Goal: Task Accomplishment & Management: Use online tool/utility

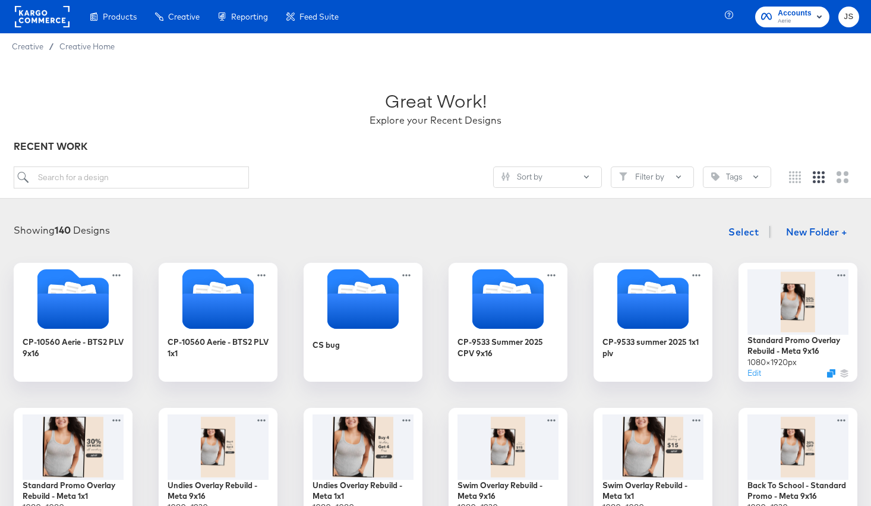
click at [789, 20] on span "Aerie" at bounding box center [795, 22] width 34 height 10
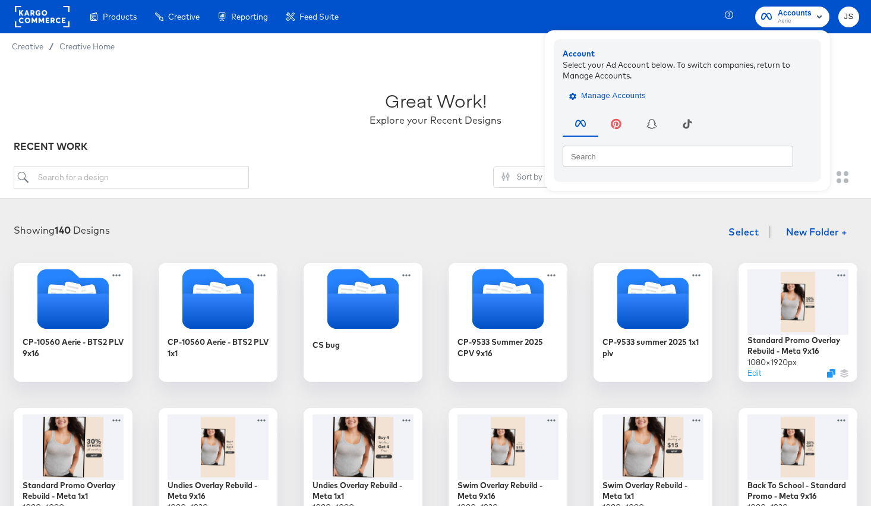
click at [632, 90] on span "Manage Accounts" at bounding box center [609, 96] width 74 height 14
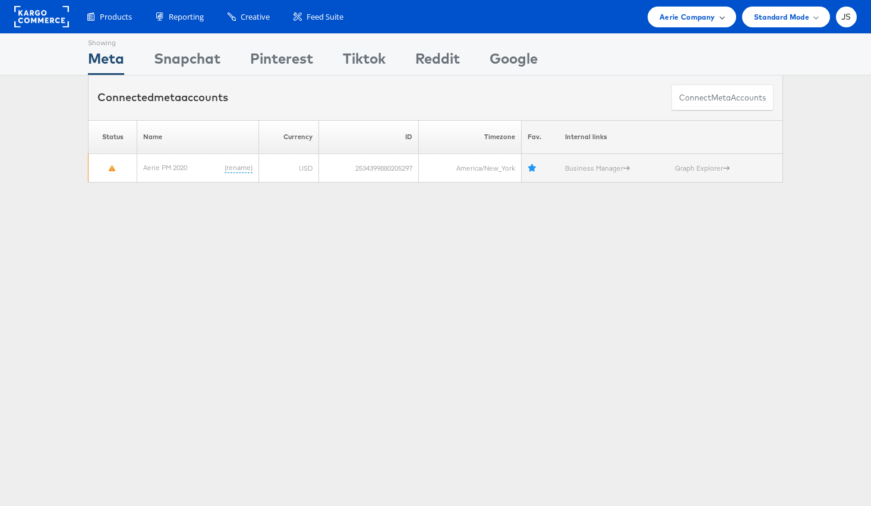
click at [715, 11] on div "Aerie Company" at bounding box center [692, 17] width 64 height 12
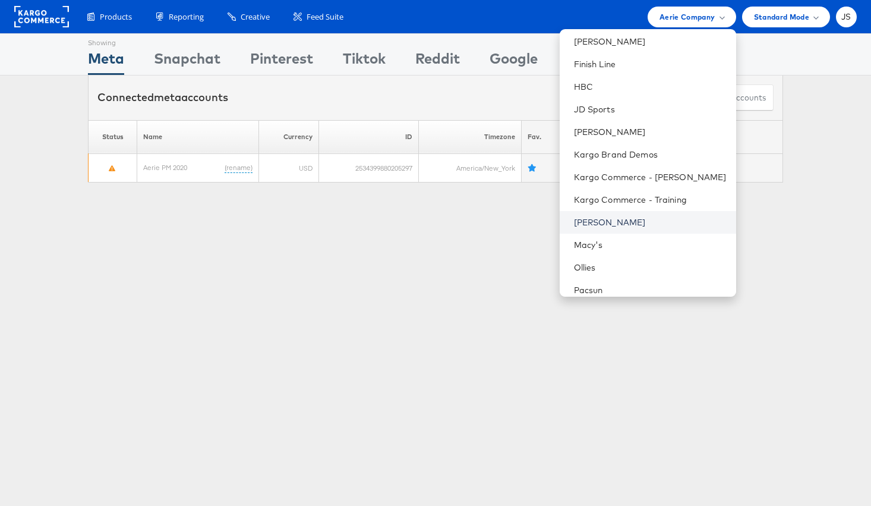
scroll to position [303, 0]
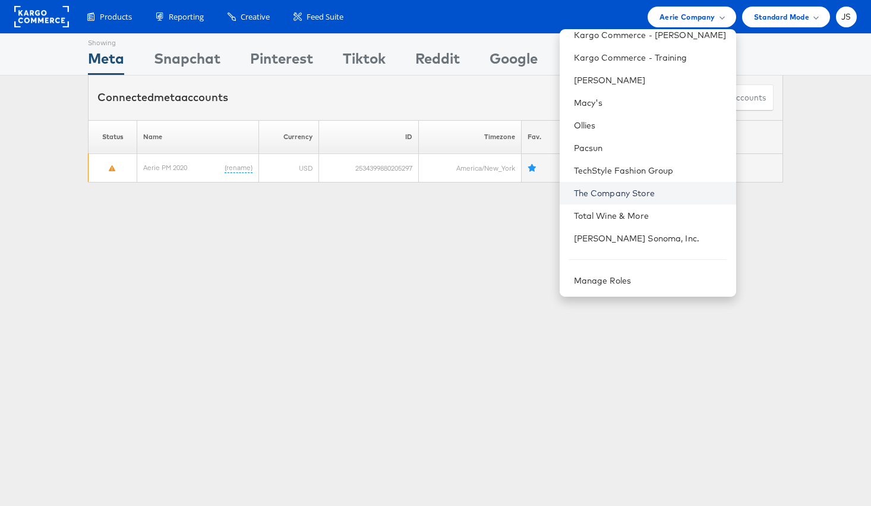
click at [668, 189] on link "The Company Store" at bounding box center [650, 193] width 153 height 12
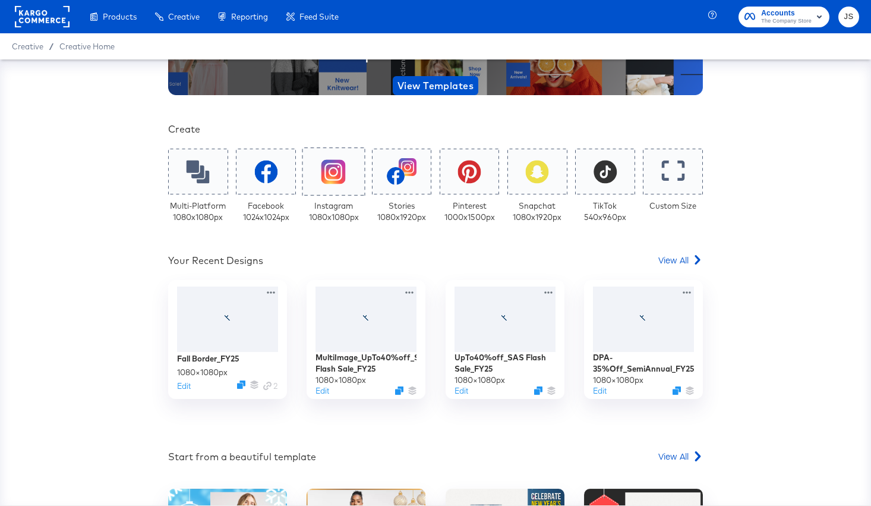
scroll to position [166, 0]
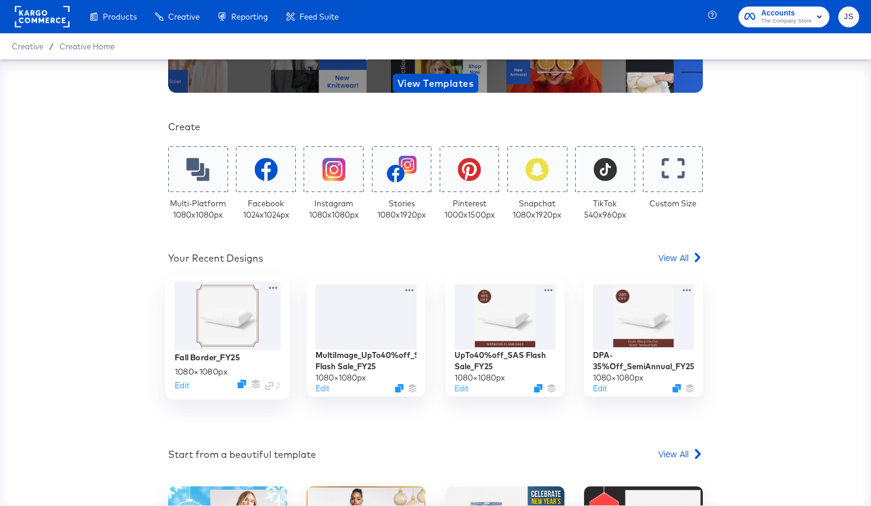
click at [224, 330] on div at bounding box center [228, 316] width 106 height 68
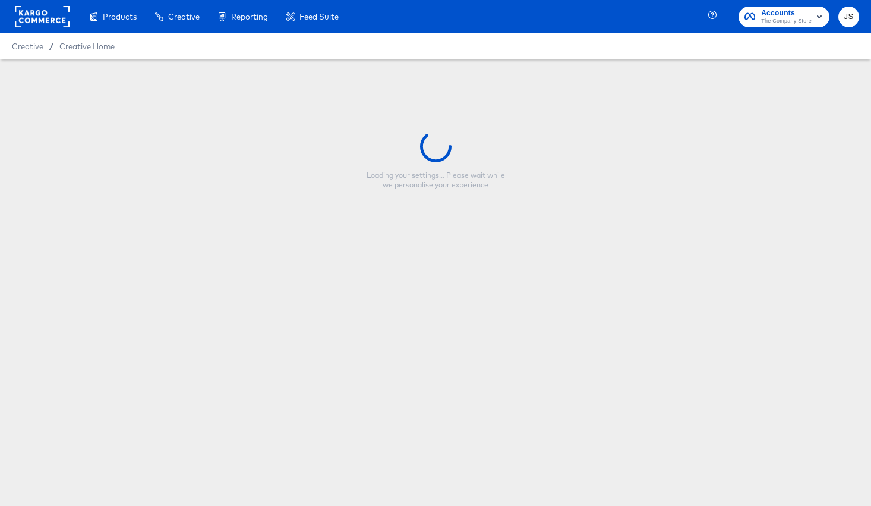
type input "Fall Border_FY25"
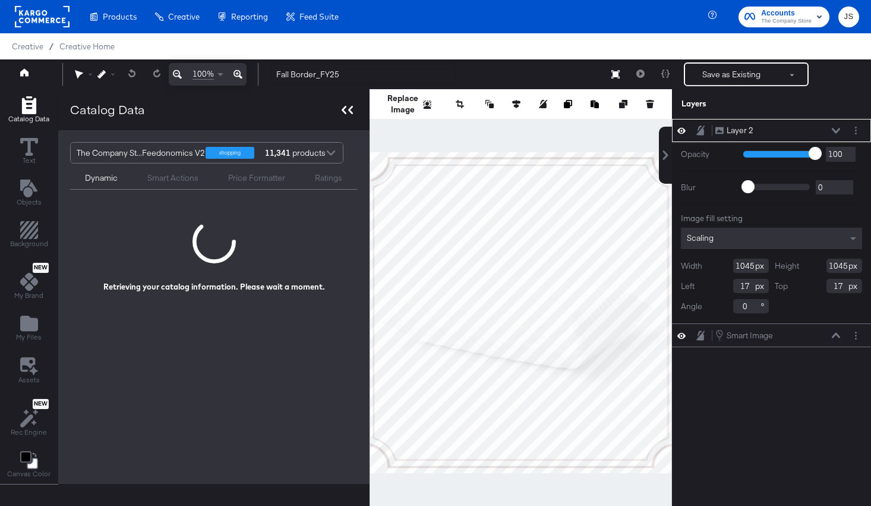
click at [347, 114] on icon at bounding box center [347, 110] width 11 height 8
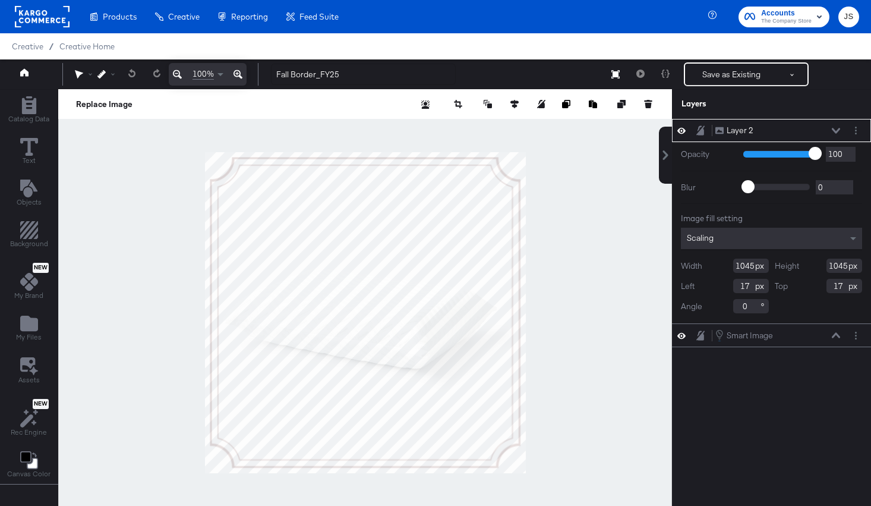
click at [836, 136] on div "Layer 2 Layer 2" at bounding box center [778, 130] width 126 height 12
click at [836, 133] on icon at bounding box center [836, 131] width 8 height 6
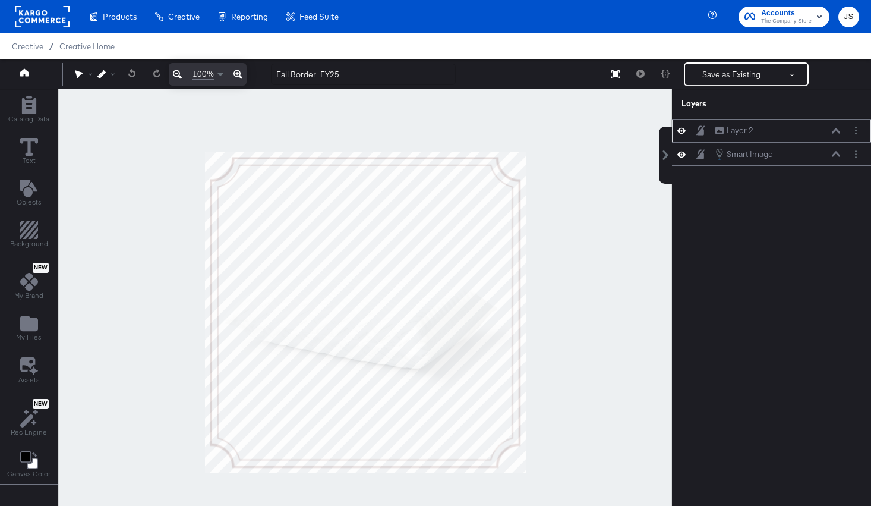
click at [680, 129] on icon at bounding box center [682, 131] width 8 height 6
click at [680, 129] on icon at bounding box center [682, 131] width 8 height 8
click at [684, 155] on icon at bounding box center [682, 154] width 8 height 6
click at [23, 238] on icon "Add Rectangle" at bounding box center [29, 230] width 18 height 18
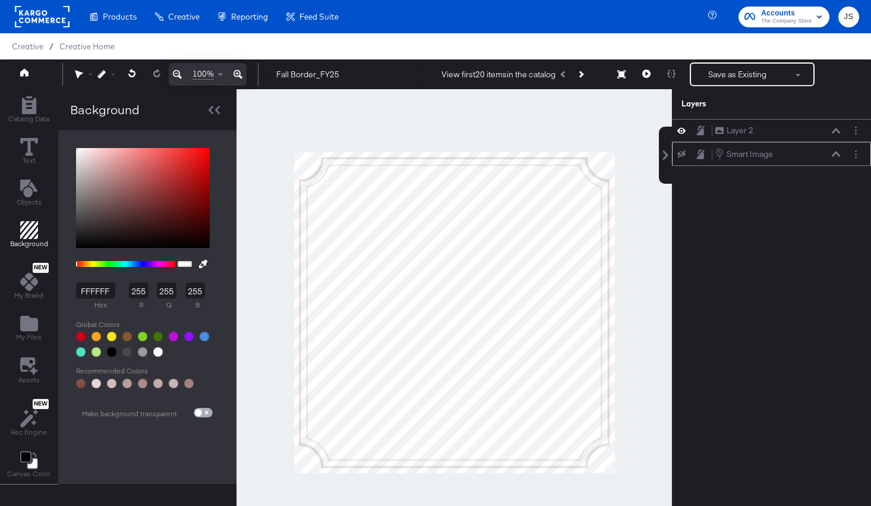
click at [195, 411] on input "checkbox" at bounding box center [198, 415] width 29 height 10
checkbox input "true"
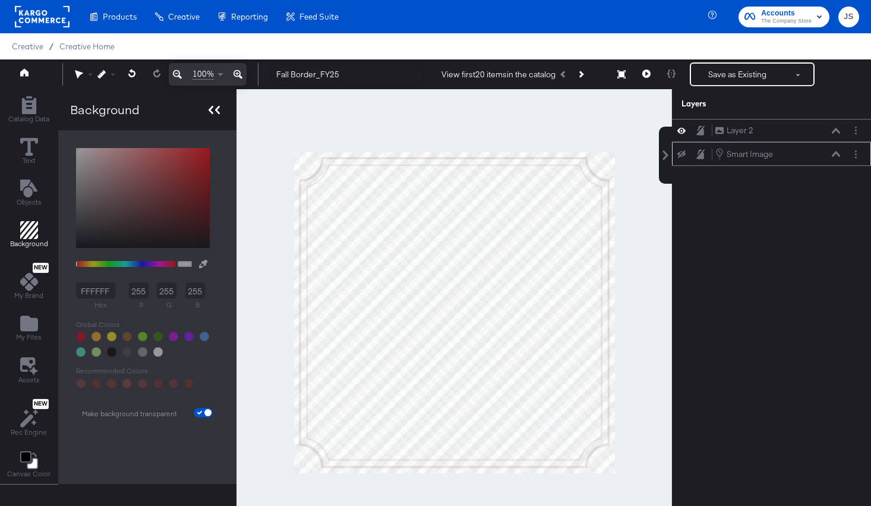
click at [211, 109] on icon at bounding box center [214, 110] width 11 height 8
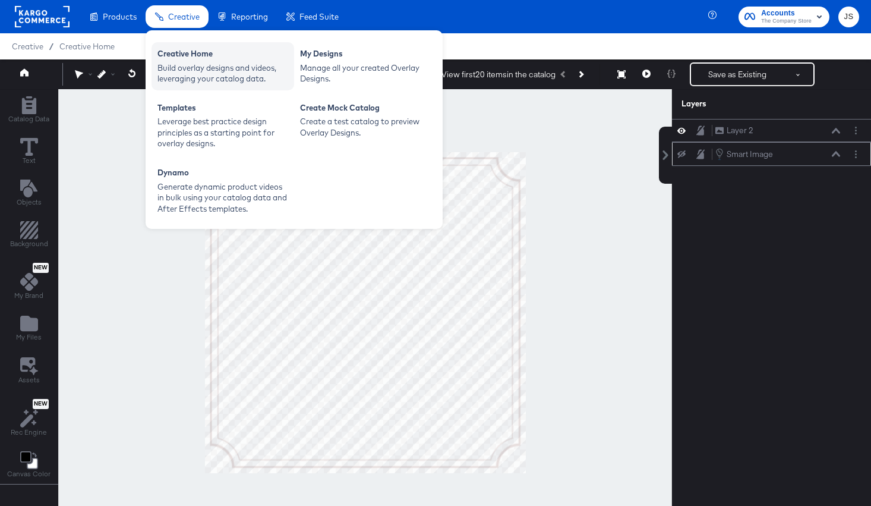
click at [189, 76] on div "Build overlay designs and videos, leveraging your catalog data." at bounding box center [223, 73] width 131 height 22
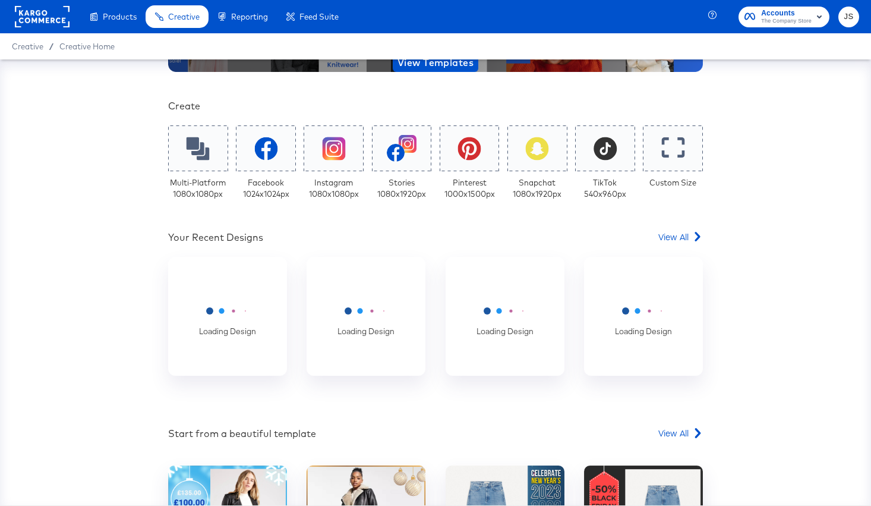
scroll to position [187, 0]
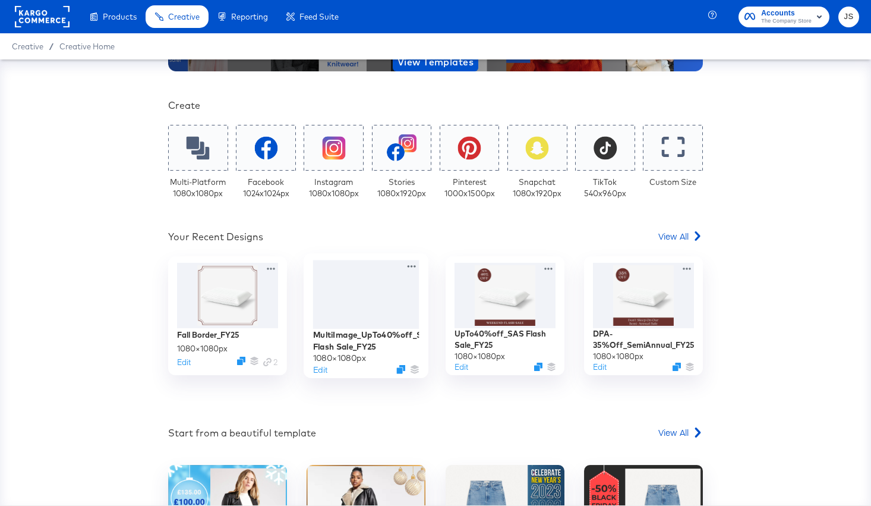
click at [396, 327] on div at bounding box center [366, 294] width 106 height 68
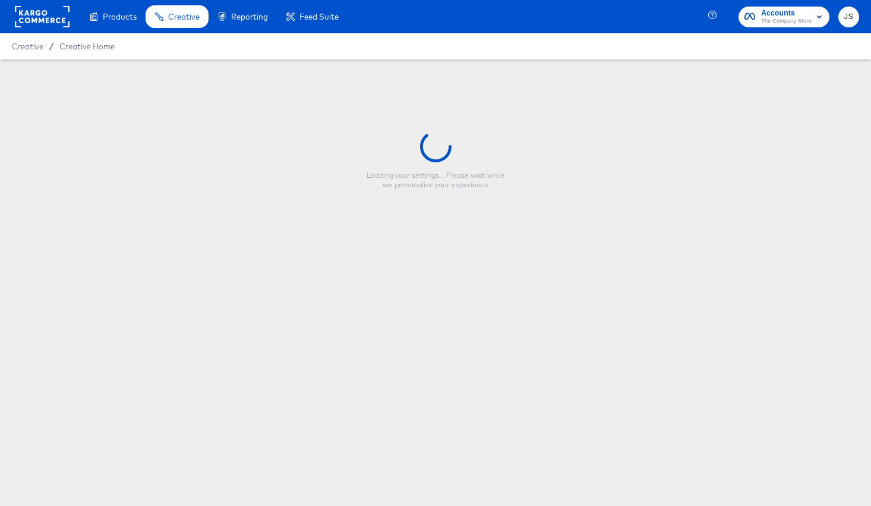
type input "MultiImage_UpTo40%off_SAS Flash Sale_FY25"
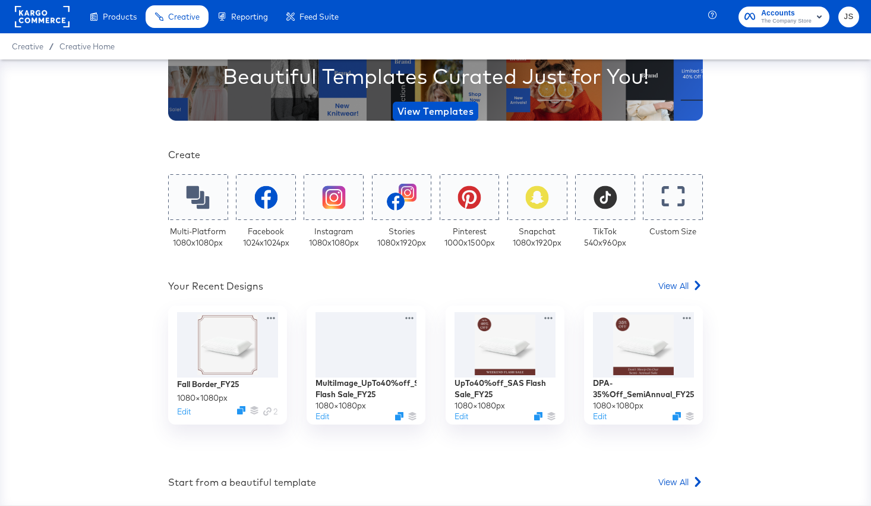
scroll to position [141, 0]
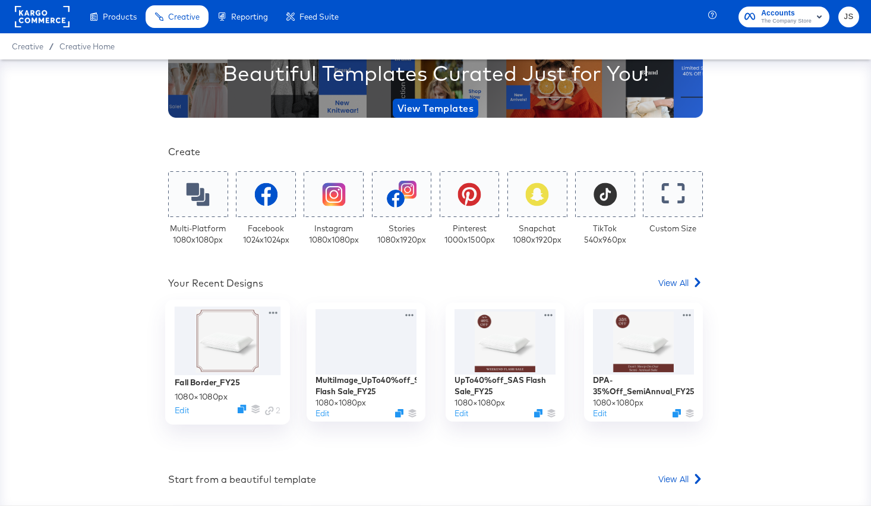
click at [205, 370] on div at bounding box center [228, 341] width 106 height 69
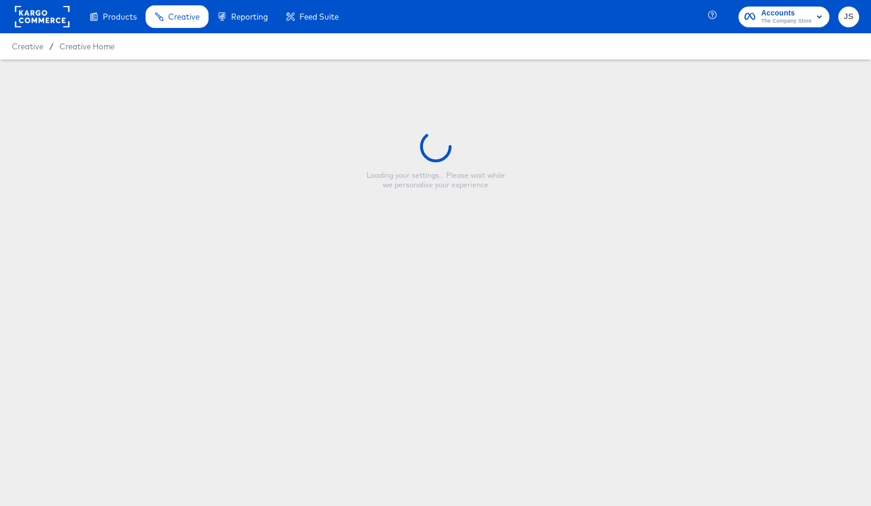
type input "Fall Border_FY25"
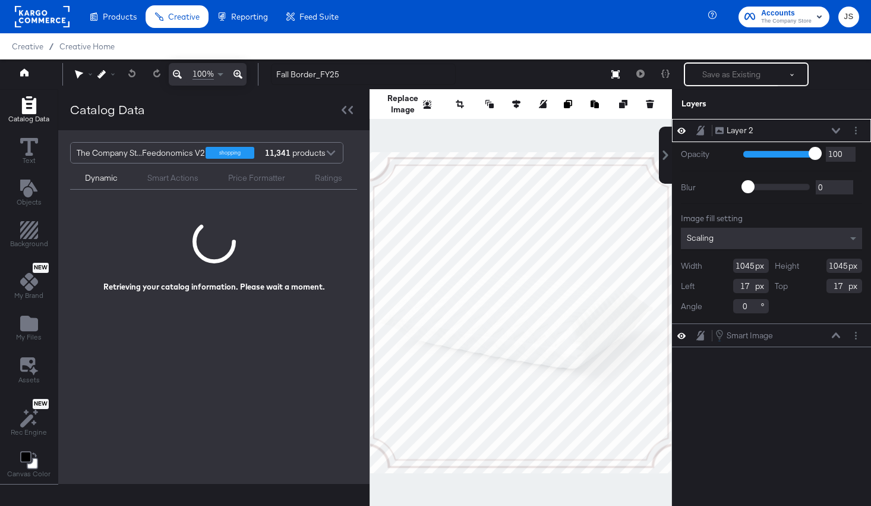
click at [685, 133] on icon at bounding box center [682, 130] width 8 height 10
click at [685, 133] on icon at bounding box center [682, 131] width 8 height 8
click at [835, 128] on icon at bounding box center [836, 131] width 8 height 6
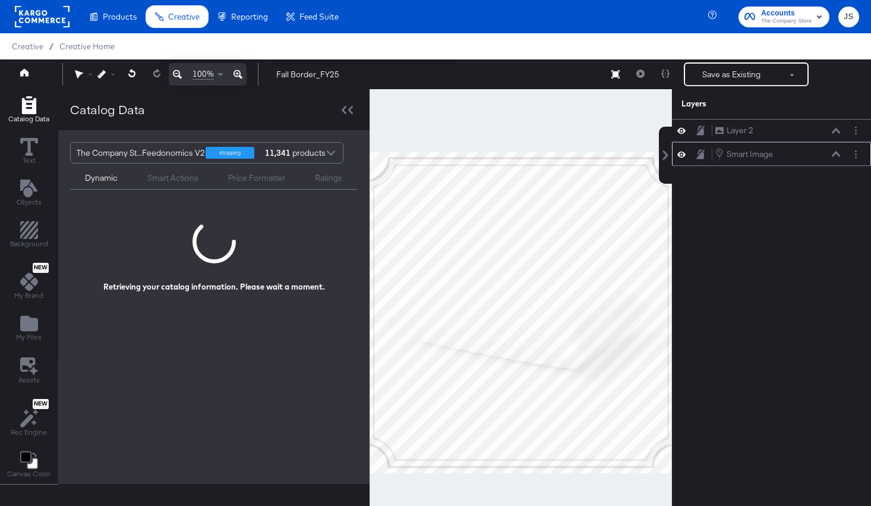
click at [681, 156] on icon at bounding box center [682, 154] width 8 height 10
click at [25, 241] on span "Background" at bounding box center [29, 244] width 38 height 10
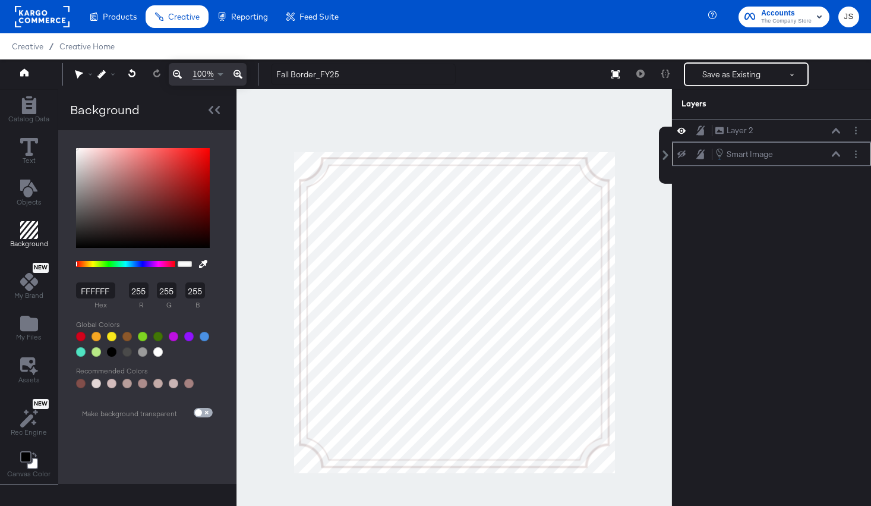
click at [199, 413] on input "checkbox" at bounding box center [198, 415] width 29 height 10
checkbox input "true"
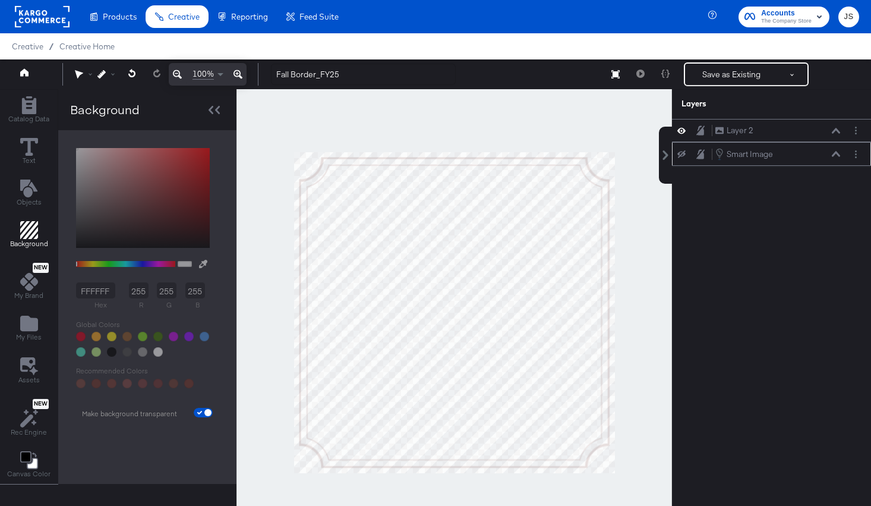
click at [638, 74] on div "Save as Existing See more options Product Scenarios" at bounding box center [718, 74] width 181 height 24
click at [685, 159] on div "Smart Image Smart Image" at bounding box center [772, 153] width 190 height 13
click at [682, 156] on icon at bounding box center [682, 154] width 8 height 8
click at [640, 78] on div "Save as Existing See more options Product Scenarios" at bounding box center [718, 74] width 181 height 24
click at [35, 112] on icon "Add Rectangle" at bounding box center [29, 105] width 18 height 18
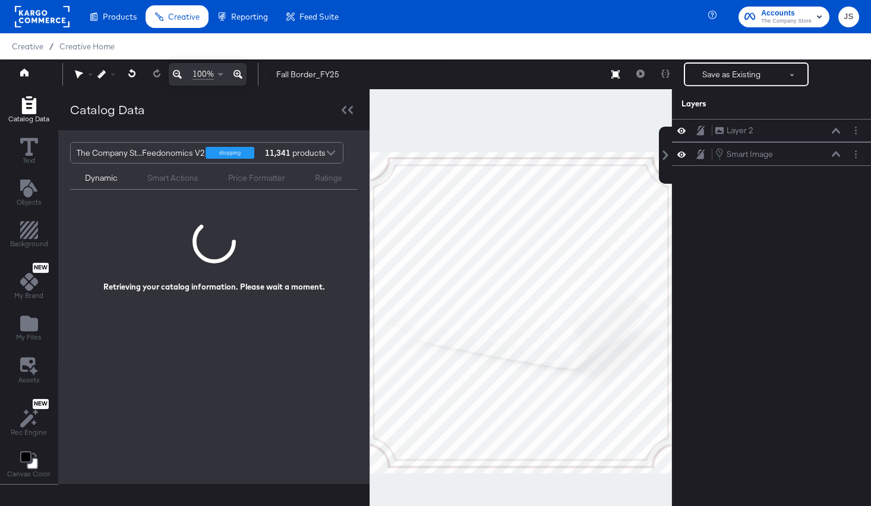
scroll to position [2, 0]
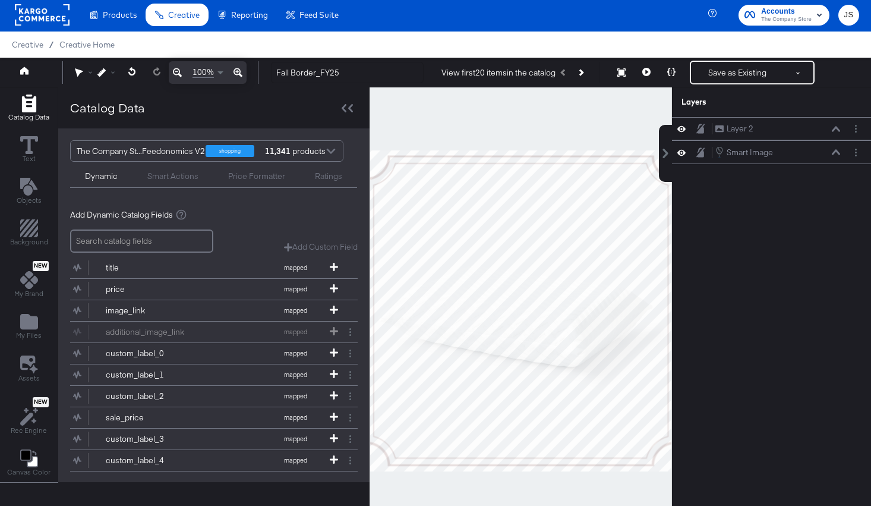
click at [680, 155] on icon at bounding box center [682, 152] width 8 height 6
click at [644, 77] on button at bounding box center [646, 73] width 25 height 24
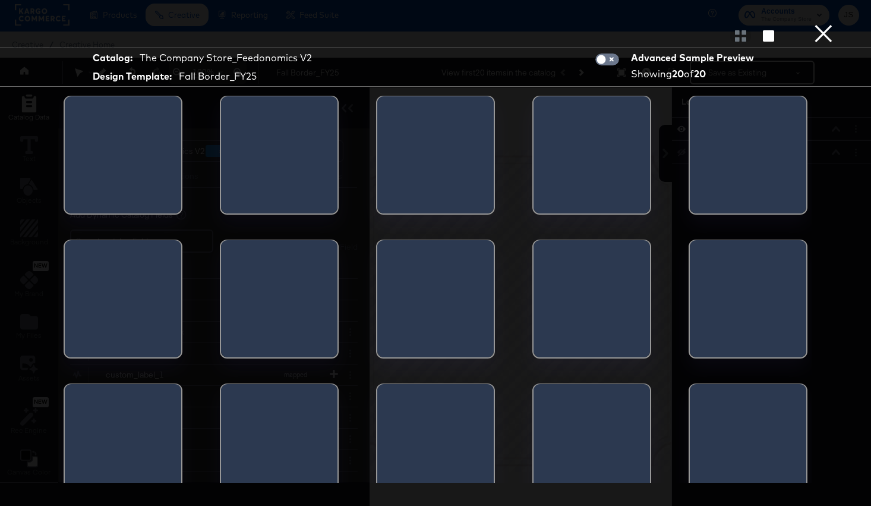
click at [402, 159] on div at bounding box center [435, 158] width 117 height 125
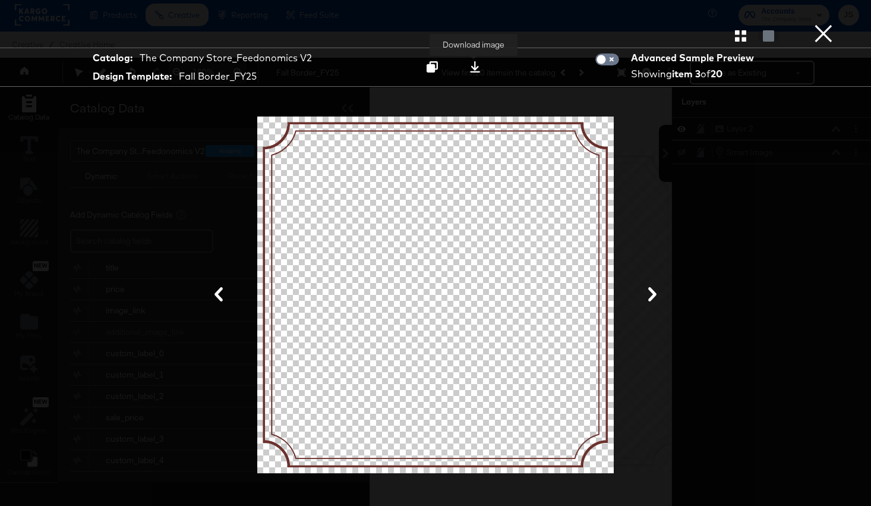
click at [474, 71] on icon at bounding box center [475, 66] width 11 height 11
click at [829, 24] on button "×" at bounding box center [824, 12] width 24 height 24
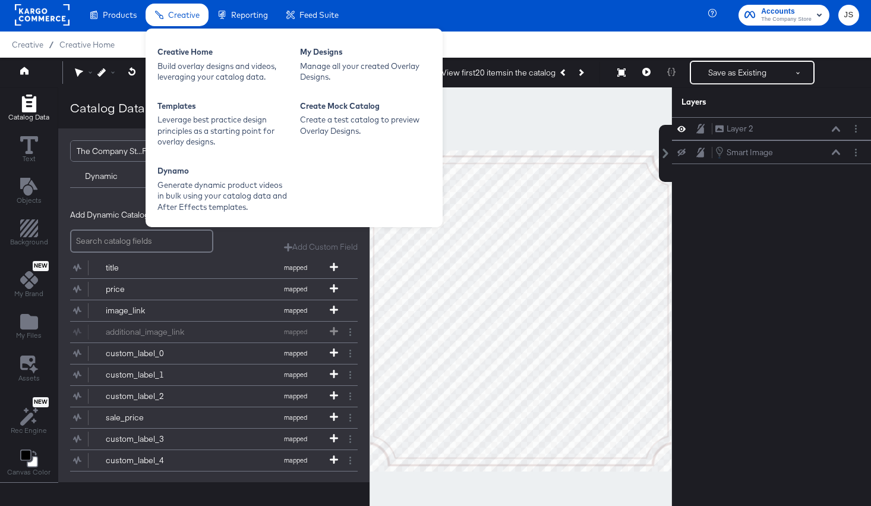
click at [169, 24] on div "Creative" at bounding box center [177, 15] width 63 height 23
click at [181, 52] on div "Creative Home" at bounding box center [223, 53] width 131 height 14
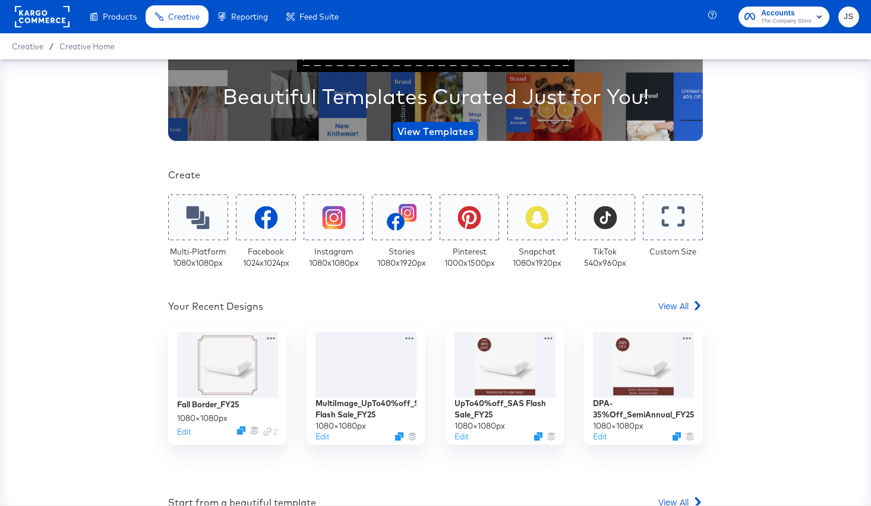
scroll to position [135, 0]
